Goal: Task Accomplishment & Management: Complete application form

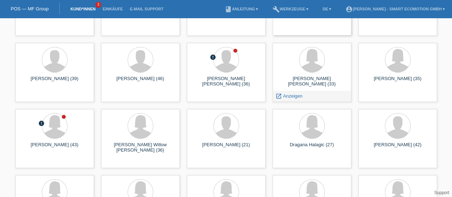
scroll to position [137, 0]
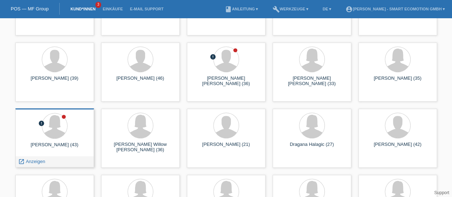
click at [54, 142] on div "Corine Flückiger (43)" at bounding box center [54, 147] width 67 height 11
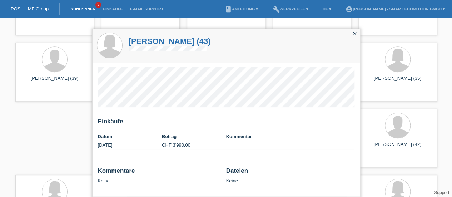
click at [173, 40] on h1 "Corine Flückiger (43)" at bounding box center [170, 41] width 82 height 9
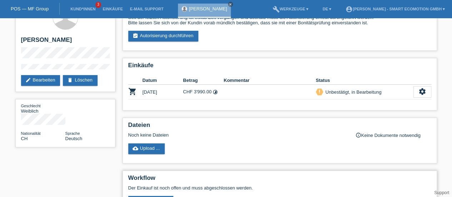
scroll to position [94, 0]
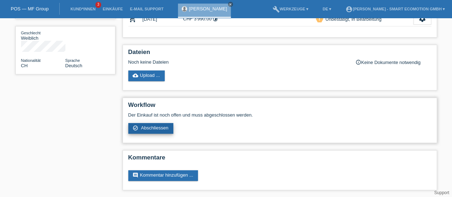
click at [157, 126] on span "Abschliessen" at bounding box center [155, 127] width 28 height 5
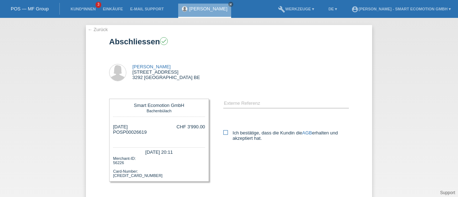
click at [223, 132] on icon at bounding box center [225, 132] width 5 height 5
click at [223, 132] on input "Ich bestätige, dass die Kundin die AGB erhalten und akzeptiert hat." at bounding box center [225, 132] width 5 height 5
checkbox input "true"
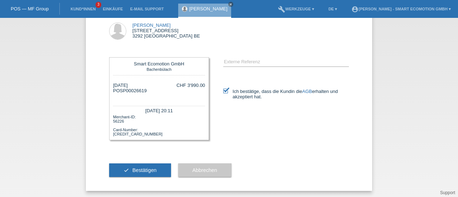
scroll to position [43, 0]
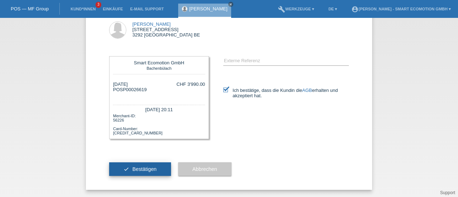
click at [136, 172] on span "Bestätigen" at bounding box center [144, 169] width 24 height 6
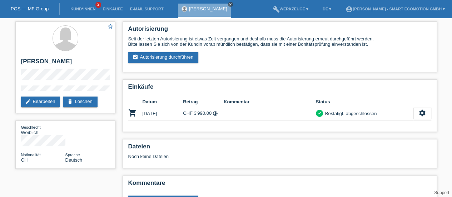
click at [229, 5] on icon "close" at bounding box center [231, 5] width 4 height 4
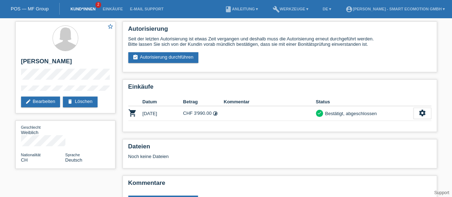
click at [79, 10] on link "Kund*innen" at bounding box center [83, 9] width 32 height 4
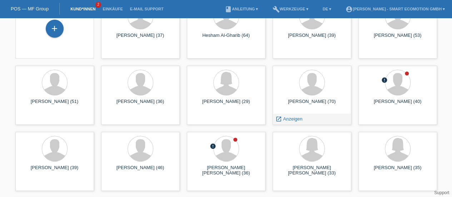
scroll to position [48, 0]
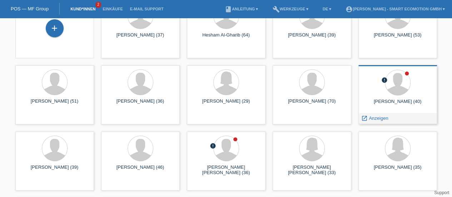
click at [399, 100] on div "Salvatore Hans Brunetto (40)" at bounding box center [397, 104] width 67 height 11
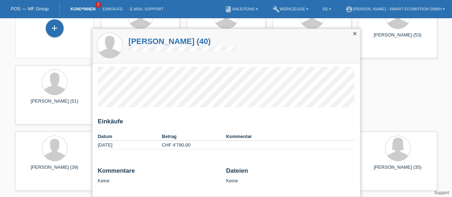
click at [168, 43] on h1 "Salvatore Hans Brunetto (40)" at bounding box center [183, 41] width 108 height 9
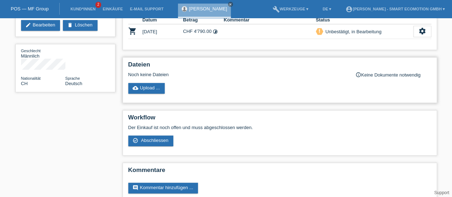
scroll to position [83, 0]
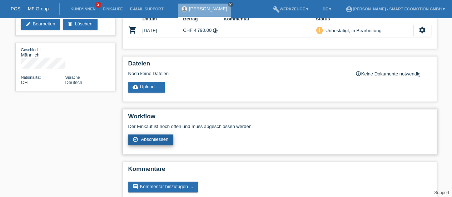
click at [151, 140] on span "Abschliessen" at bounding box center [155, 139] width 28 height 5
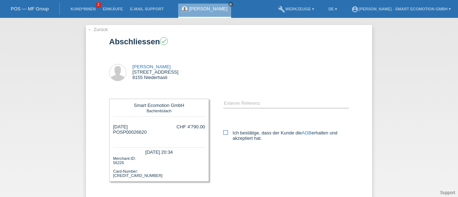
click at [223, 131] on icon at bounding box center [225, 132] width 5 height 5
click at [223, 131] on input "Ich bestätige, dass der Kunde die AGB erhalten und akzeptiert hat." at bounding box center [225, 132] width 5 height 5
checkbox input "true"
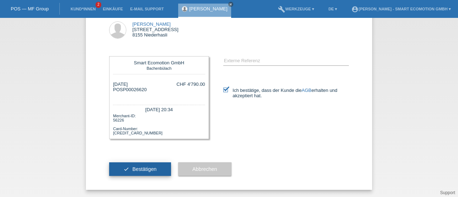
click at [145, 169] on span "Bestätigen" at bounding box center [144, 169] width 24 height 6
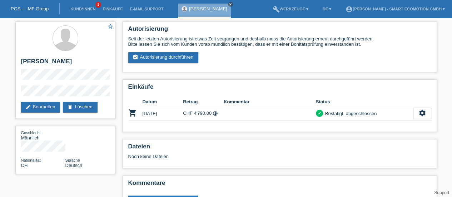
click at [36, 8] on link "POS — MF Group" at bounding box center [30, 8] width 38 height 5
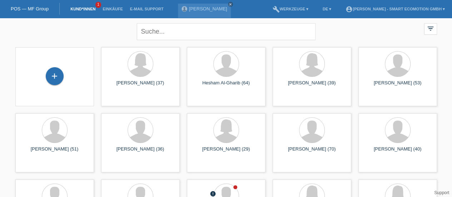
click at [76, 9] on link "Kund*innen" at bounding box center [83, 9] width 32 height 4
